Goal: Task Accomplishment & Management: Manage account settings

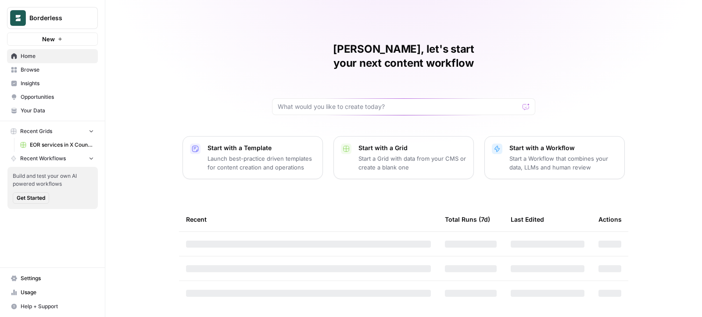
click at [74, 26] on button "Borderless" at bounding box center [52, 18] width 91 height 22
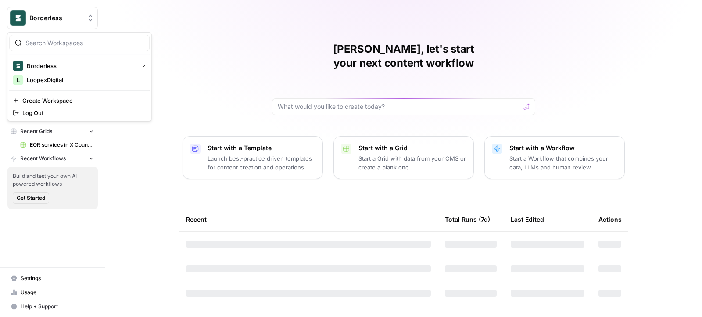
click at [74, 26] on button "Borderless" at bounding box center [52, 18] width 91 height 22
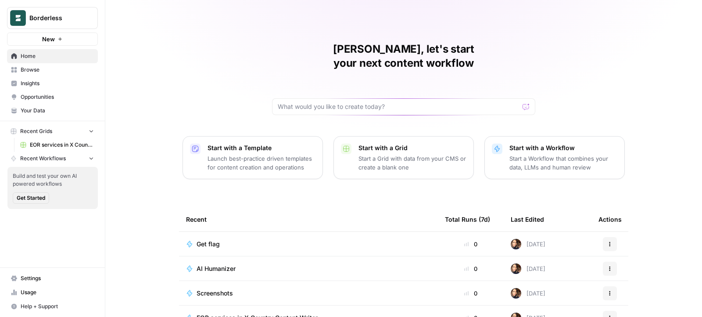
click at [44, 282] on span "Settings" at bounding box center [57, 278] width 73 height 8
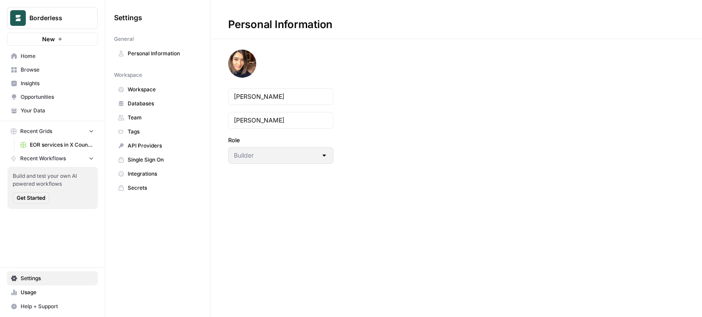
click at [60, 291] on span "Usage" at bounding box center [57, 292] width 73 height 8
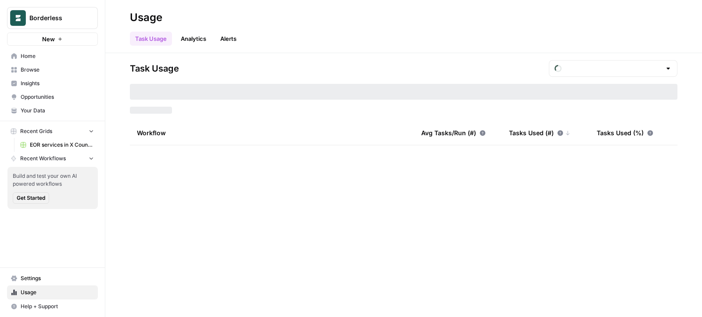
type input "September Tasks"
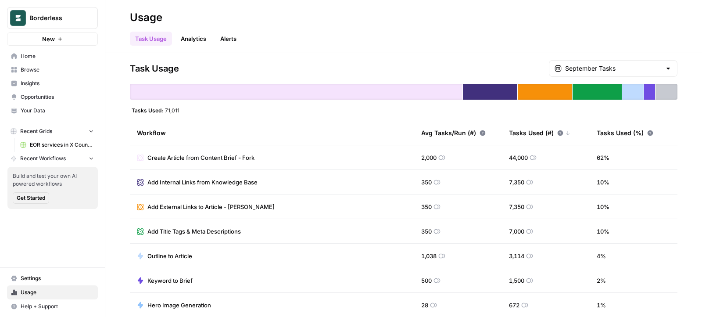
click at [197, 45] on link "Analytics" at bounding box center [193, 39] width 36 height 14
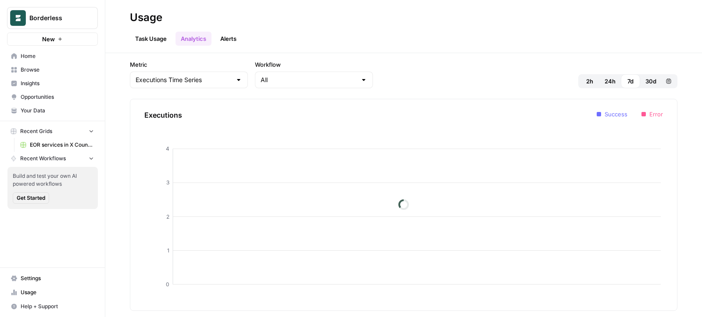
click at [233, 38] on link "Alerts" at bounding box center [228, 39] width 27 height 14
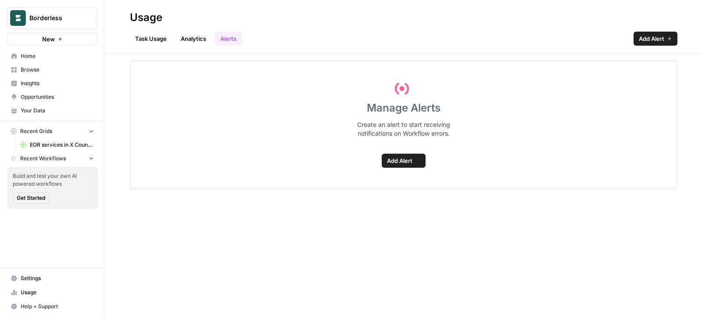
click at [167, 35] on link "Task Usage" at bounding box center [151, 39] width 42 height 14
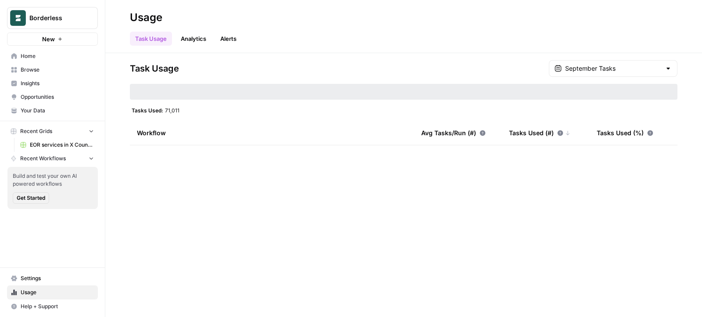
click at [189, 36] on link "Analytics" at bounding box center [193, 39] width 36 height 14
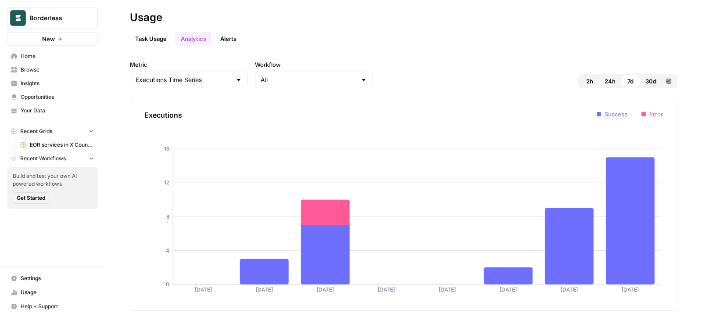
click at [158, 37] on link "Task Usage" at bounding box center [151, 39] width 42 height 14
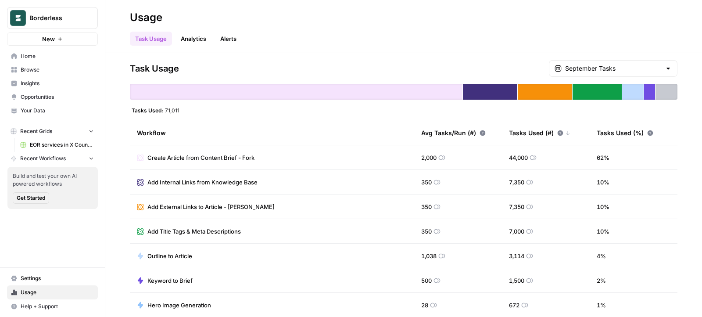
click at [186, 40] on link "Analytics" at bounding box center [193, 39] width 36 height 14
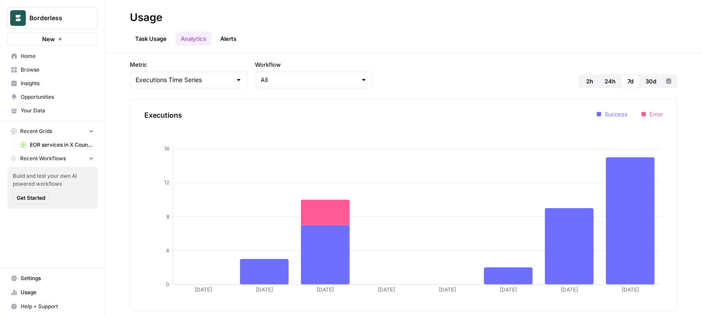
click at [161, 41] on link "Task Usage" at bounding box center [151, 39] width 42 height 14
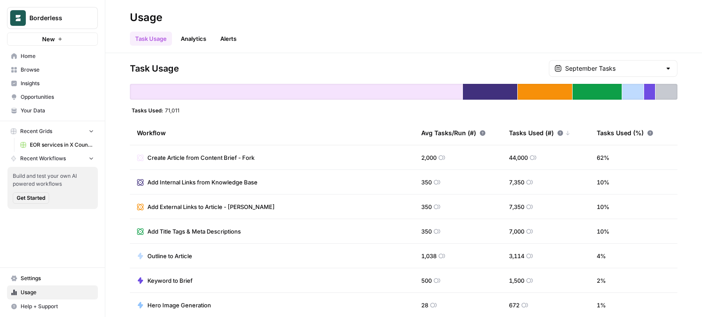
click at [27, 271] on nav "Settings Usage Help + Support" at bounding box center [52, 292] width 105 height 49
click at [27, 278] on span "Settings" at bounding box center [57, 278] width 73 height 8
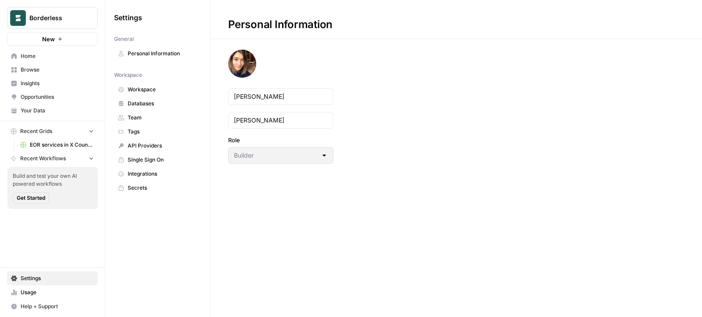
click at [144, 139] on link "API Providers" at bounding box center [157, 146] width 87 height 14
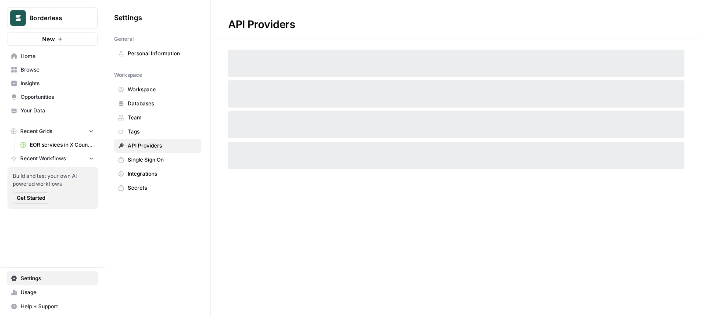
click at [143, 131] on span "Tags" at bounding box center [163, 132] width 70 height 8
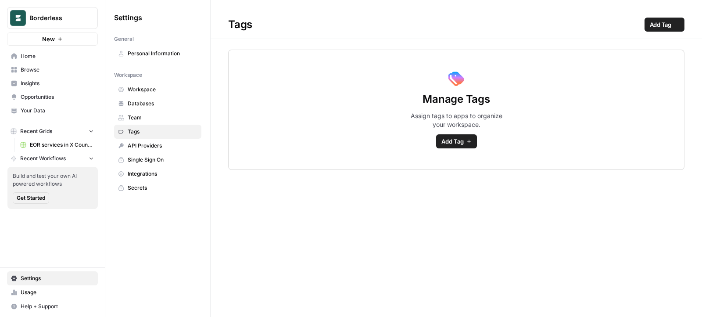
click at [142, 118] on span "Team" at bounding box center [163, 118] width 70 height 8
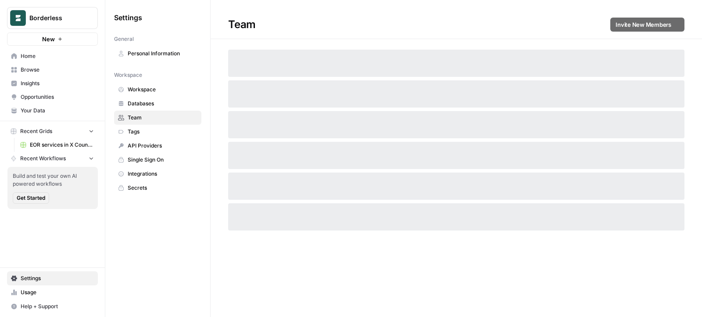
click at [142, 106] on span "Databases" at bounding box center [163, 104] width 70 height 8
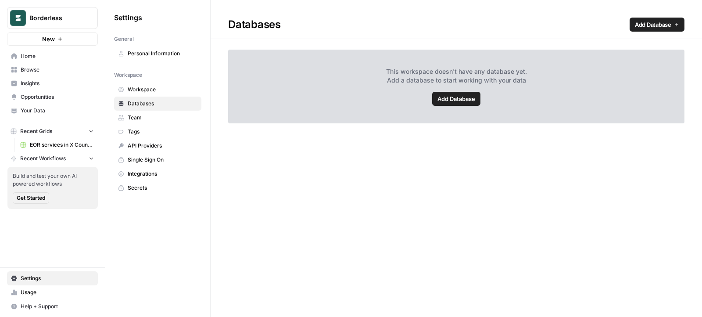
click at [142, 87] on span "Workspace" at bounding box center [163, 90] width 70 height 8
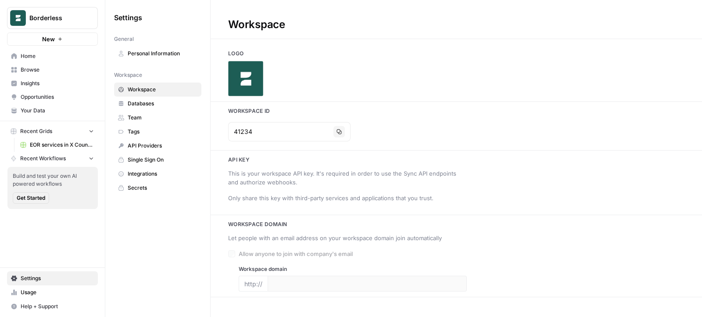
type input "[URL][DOMAIN_NAME]"
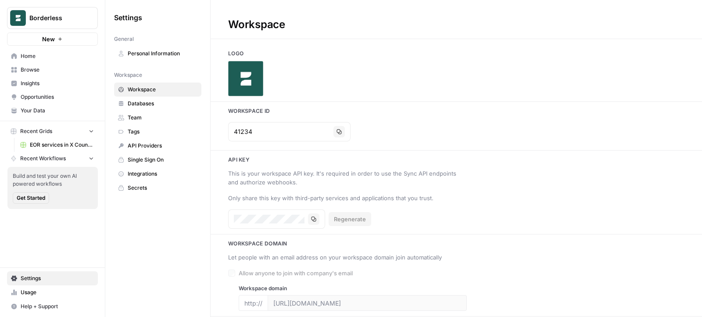
click at [138, 57] on link "Personal Information" at bounding box center [157, 54] width 87 height 14
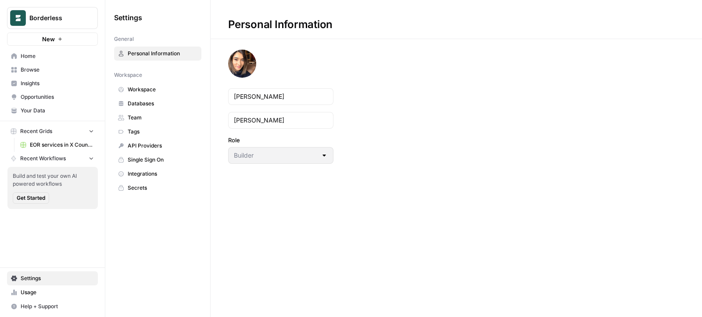
click at [46, 21] on span "Borderless" at bounding box center [55, 18] width 53 height 9
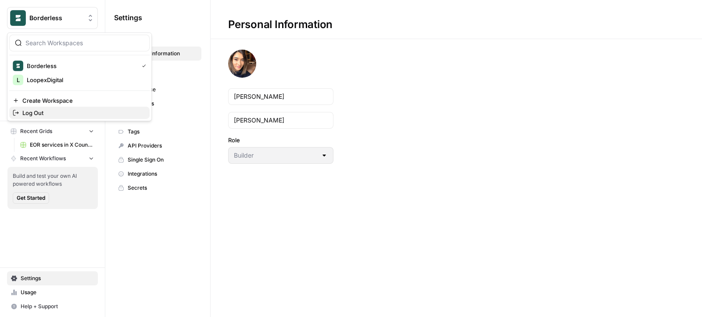
click at [50, 107] on button "Log Out" at bounding box center [79, 113] width 140 height 12
